Goal: Information Seeking & Learning: Understand process/instructions

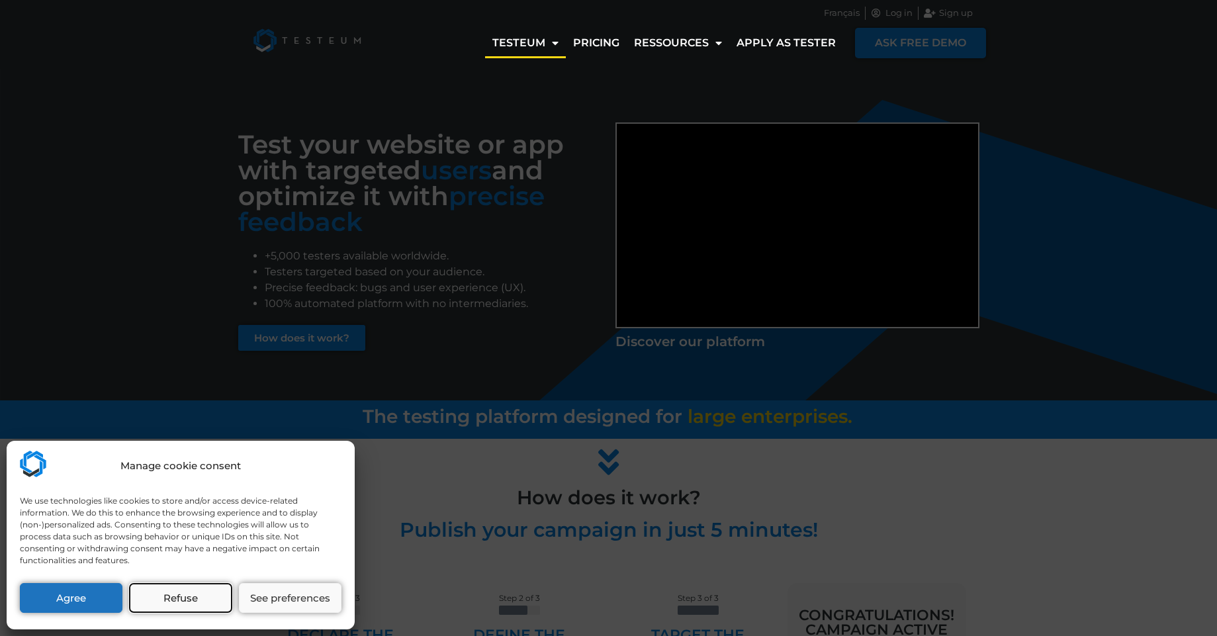
click at [212, 599] on button "Refuse" at bounding box center [180, 598] width 103 height 30
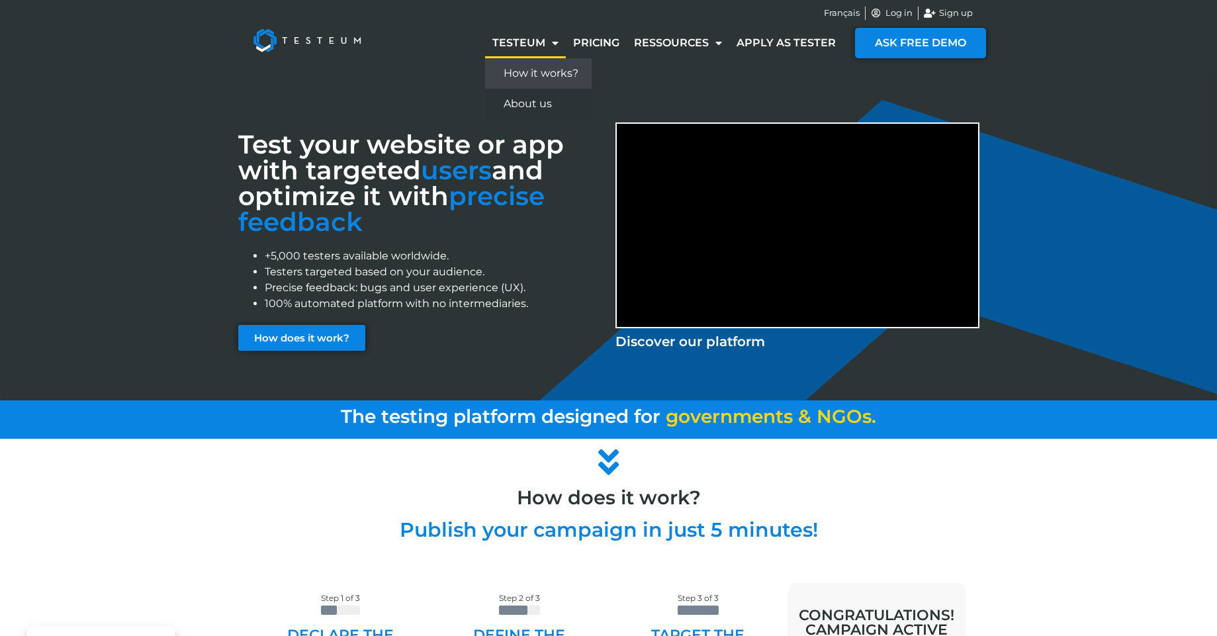
click at [559, 77] on link "How it works?" at bounding box center [538, 73] width 107 height 30
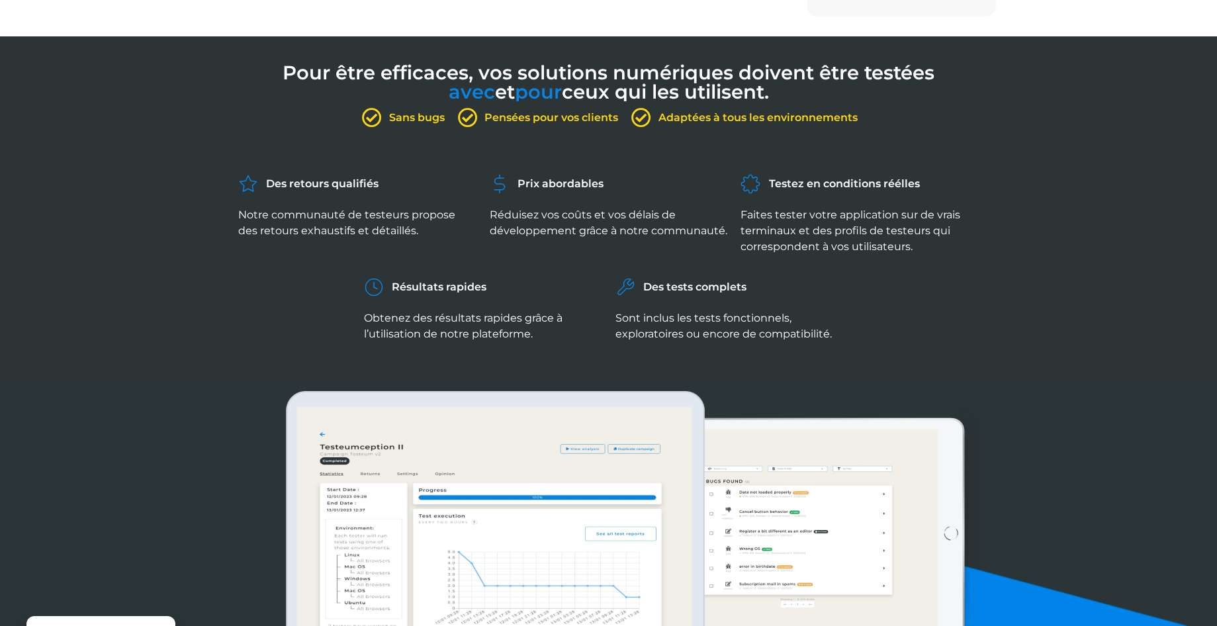
scroll to position [794, 0]
